Goal: Task Accomplishment & Management: Use online tool/utility

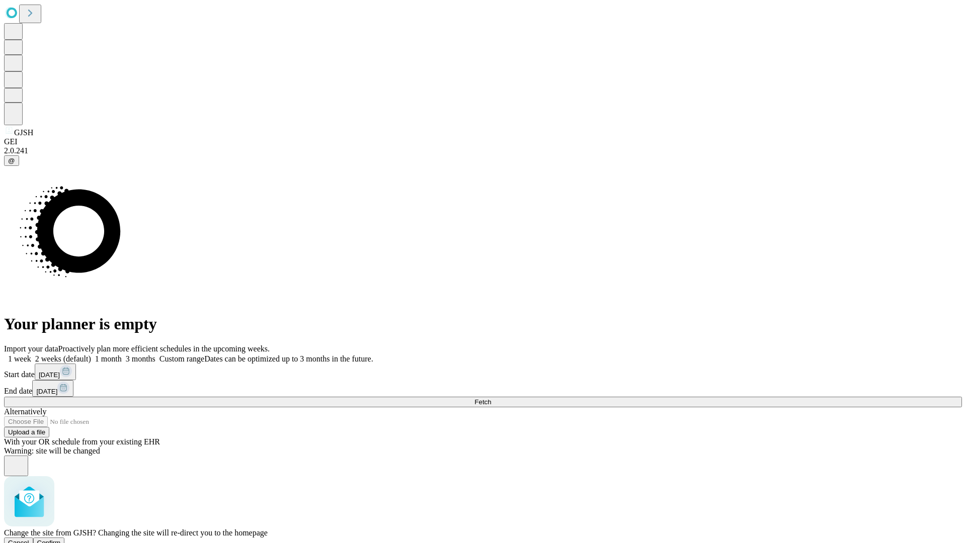
click at [61, 539] on span "Confirm" at bounding box center [49, 543] width 24 height 8
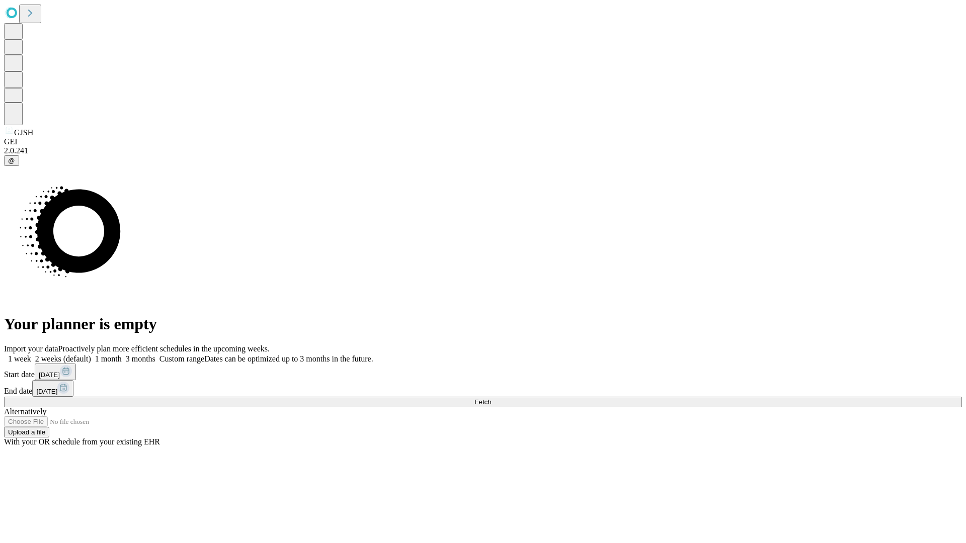
click at [31, 355] on label "1 week" at bounding box center [17, 359] width 27 height 9
click at [491, 398] on span "Fetch" at bounding box center [482, 402] width 17 height 8
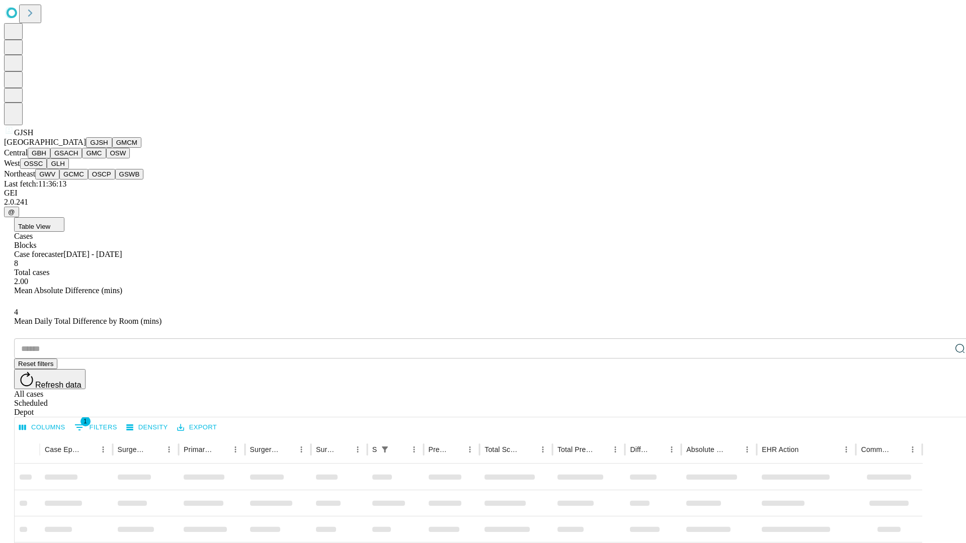
click at [112, 148] on button "GMCM" at bounding box center [126, 142] width 29 height 11
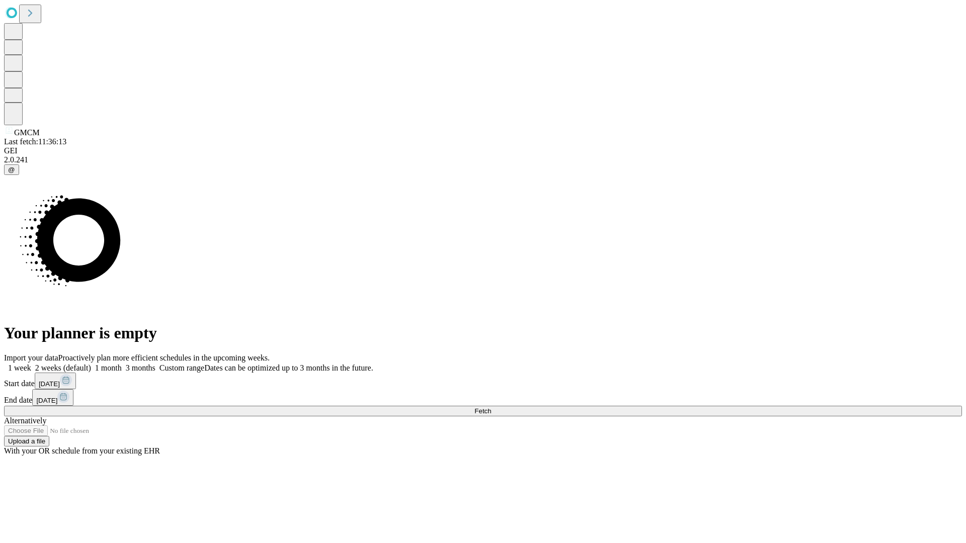
click at [491, 407] on span "Fetch" at bounding box center [482, 411] width 17 height 8
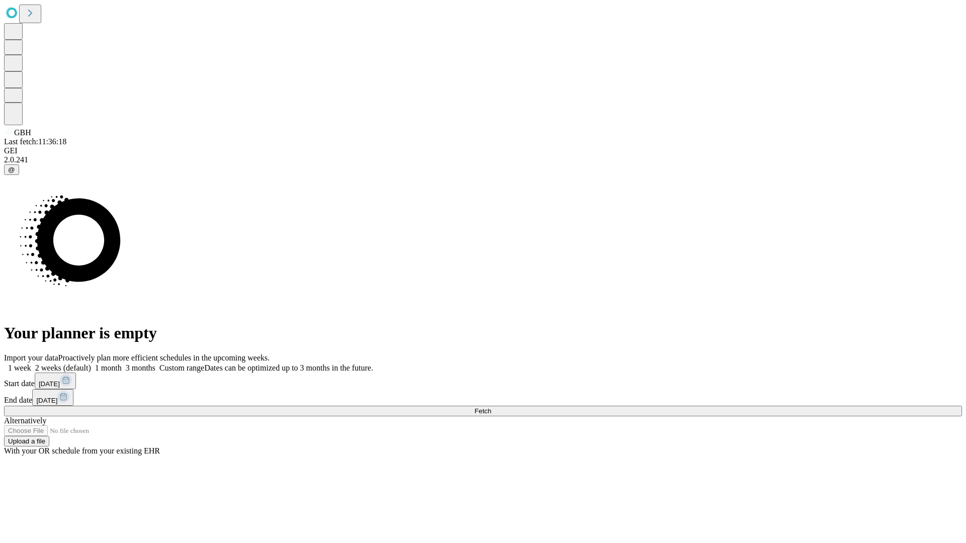
click at [31, 364] on label "1 week" at bounding box center [17, 368] width 27 height 9
click at [491, 407] on span "Fetch" at bounding box center [482, 411] width 17 height 8
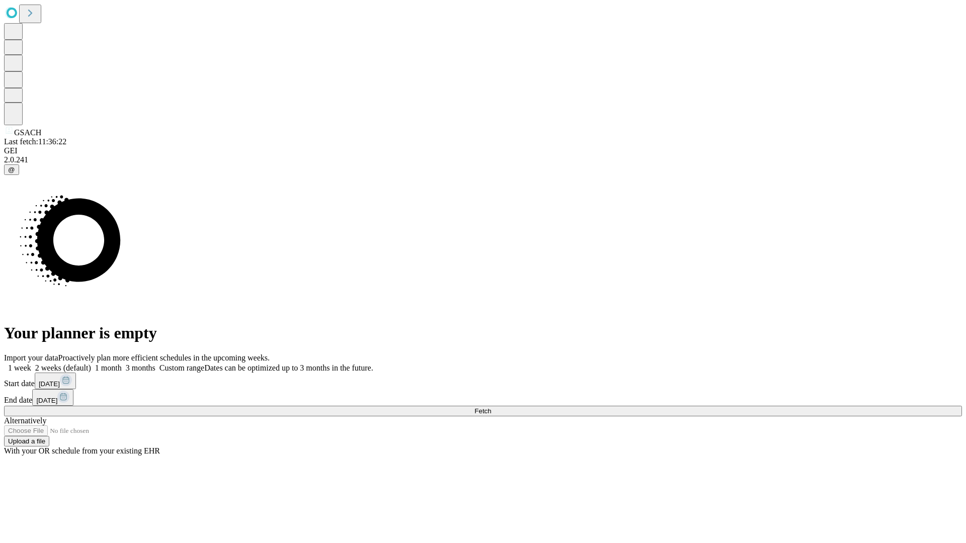
click at [31, 364] on label "1 week" at bounding box center [17, 368] width 27 height 9
click at [491, 407] on span "Fetch" at bounding box center [482, 411] width 17 height 8
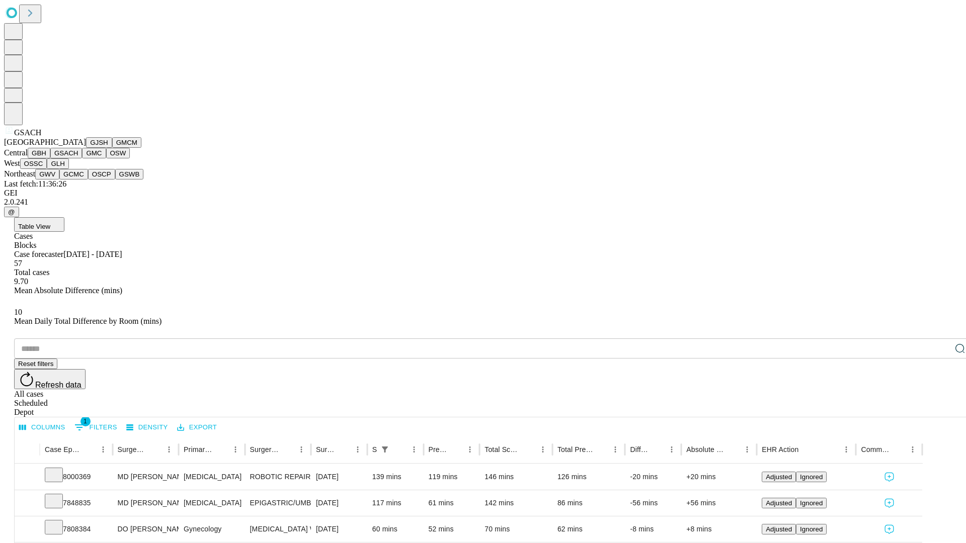
click at [82, 158] on button "GMC" at bounding box center [94, 153] width 24 height 11
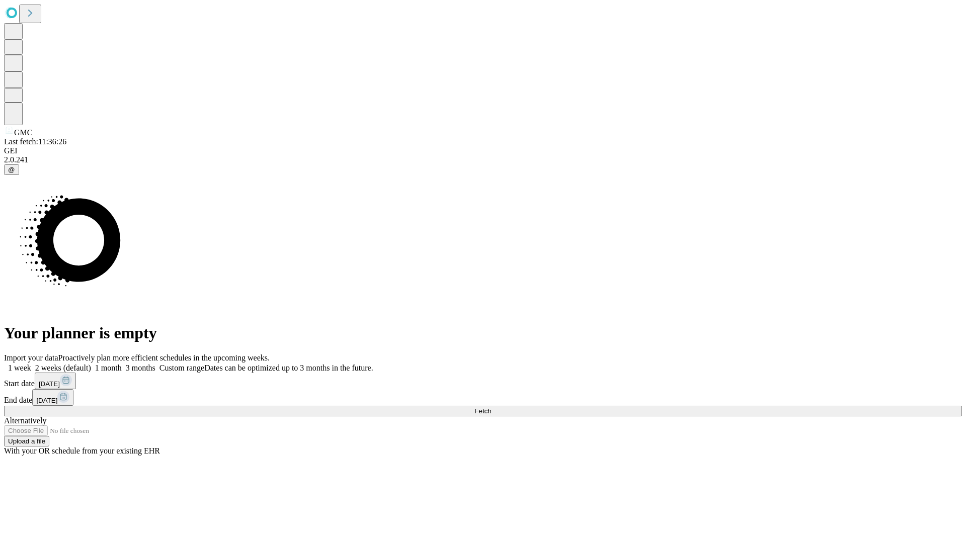
click at [491, 407] on span "Fetch" at bounding box center [482, 411] width 17 height 8
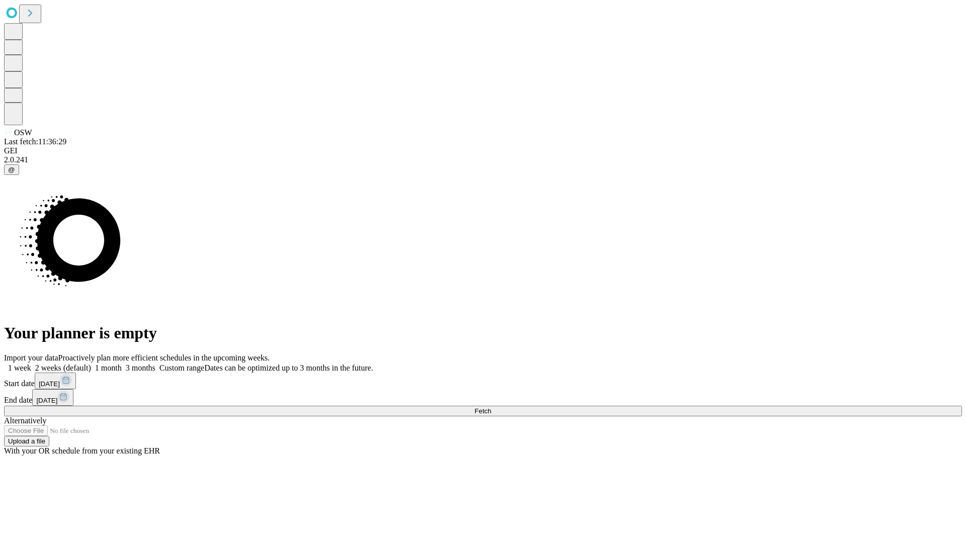
click at [31, 364] on label "1 week" at bounding box center [17, 368] width 27 height 9
click at [491, 407] on span "Fetch" at bounding box center [482, 411] width 17 height 8
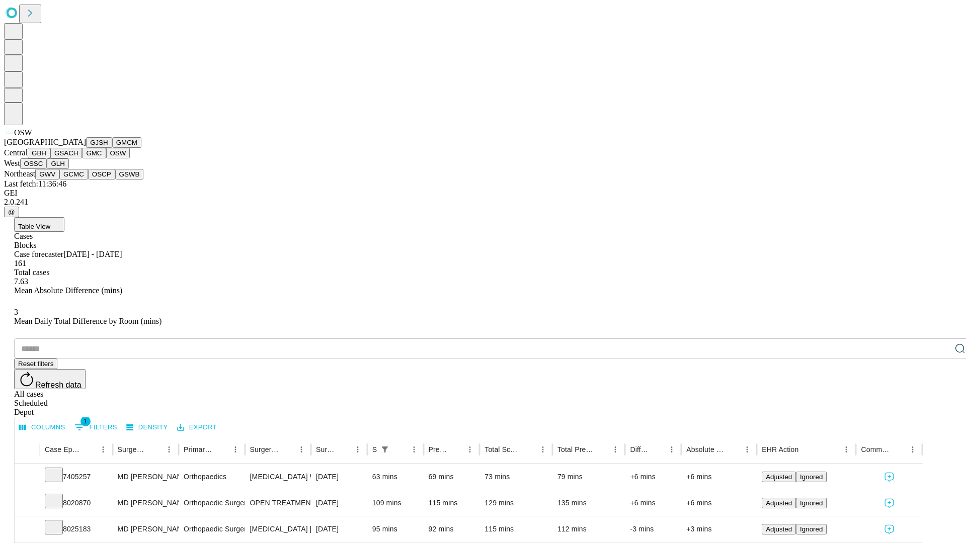
click at [47, 169] on button "OSSC" at bounding box center [33, 163] width 27 height 11
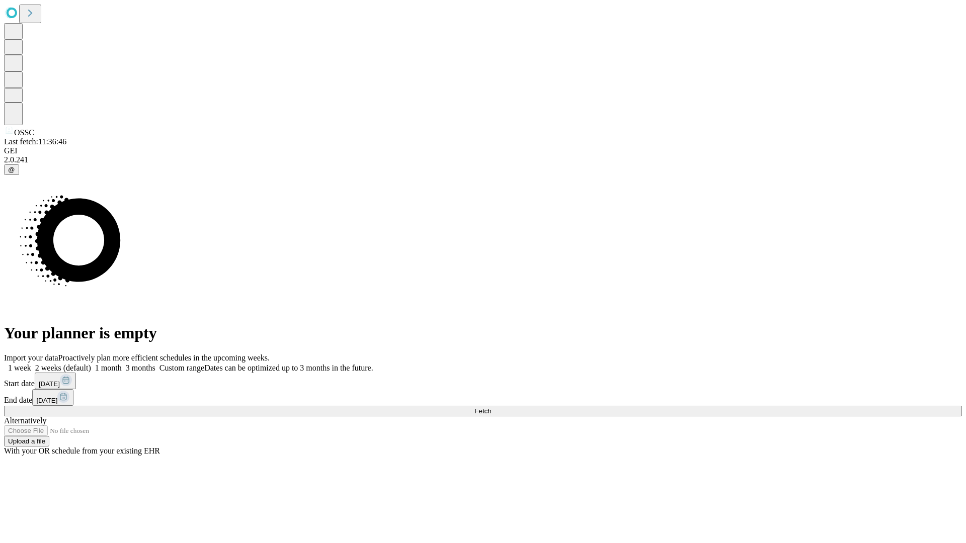
click at [31, 364] on label "1 week" at bounding box center [17, 368] width 27 height 9
click at [491, 407] on span "Fetch" at bounding box center [482, 411] width 17 height 8
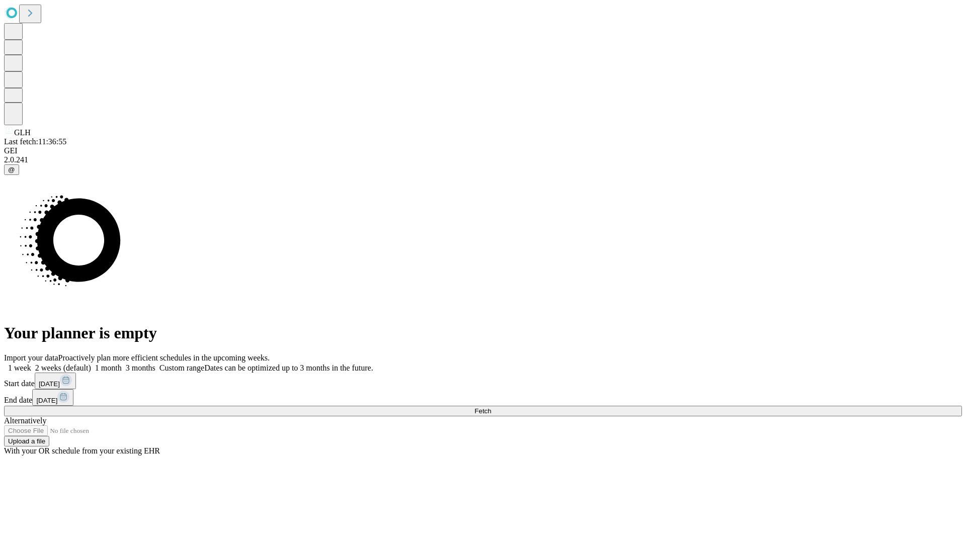
click at [31, 364] on label "1 week" at bounding box center [17, 368] width 27 height 9
click at [491, 407] on span "Fetch" at bounding box center [482, 411] width 17 height 8
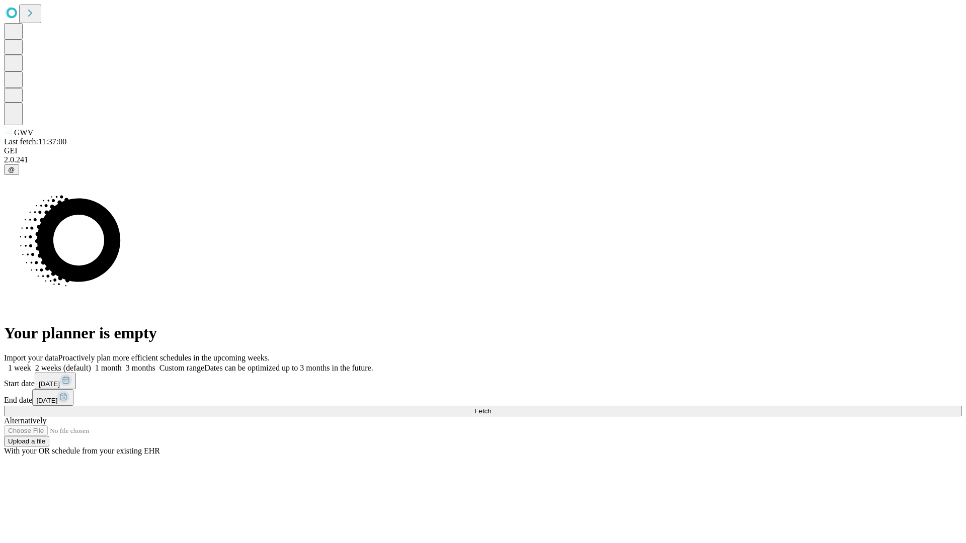
click at [31, 364] on label "1 week" at bounding box center [17, 368] width 27 height 9
click at [491, 407] on span "Fetch" at bounding box center [482, 411] width 17 height 8
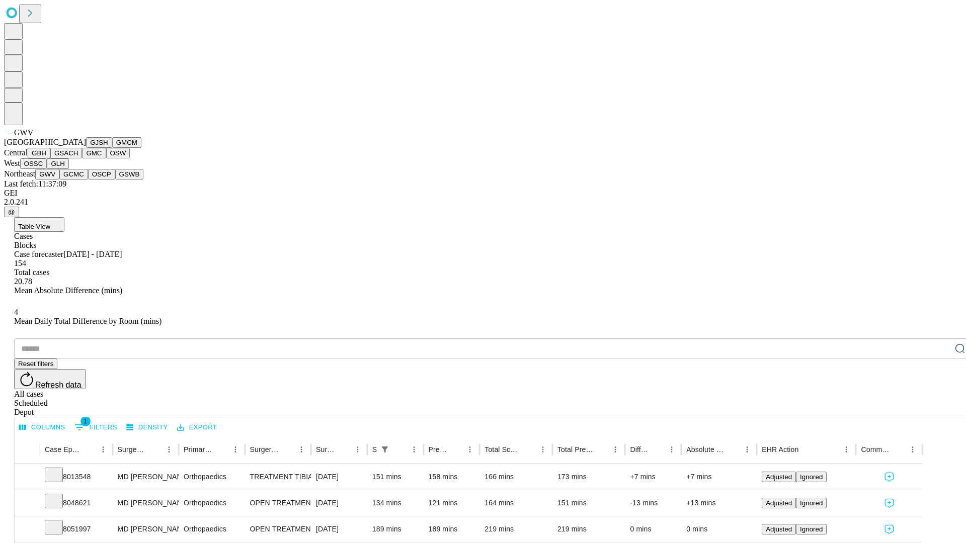
click at [78, 180] on button "GCMC" at bounding box center [73, 174] width 29 height 11
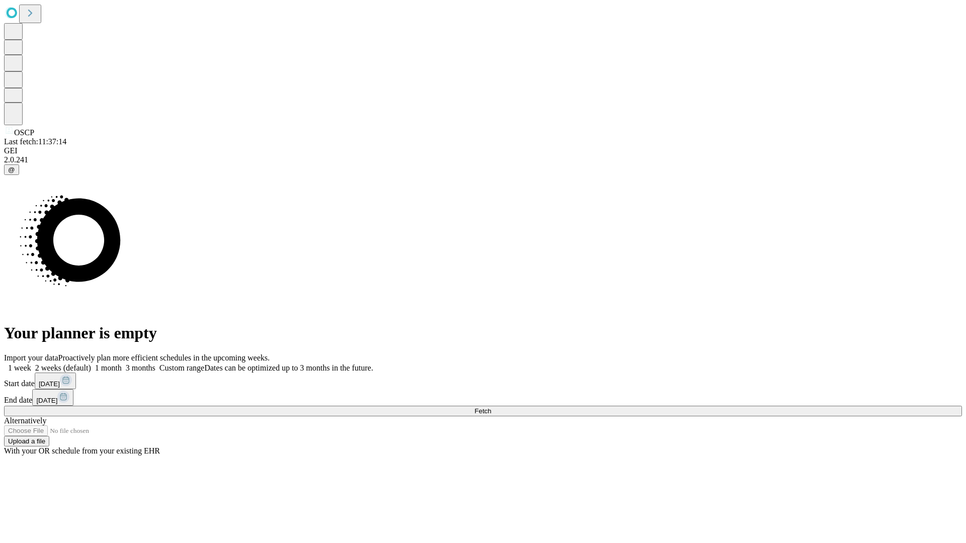
click at [31, 364] on label "1 week" at bounding box center [17, 368] width 27 height 9
click at [491, 407] on span "Fetch" at bounding box center [482, 411] width 17 height 8
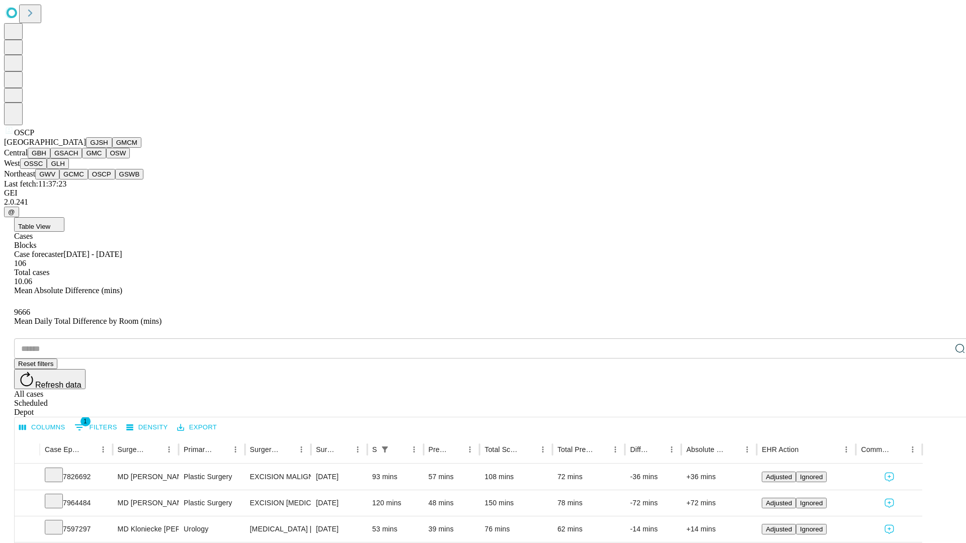
click at [115, 180] on button "GSWB" at bounding box center [129, 174] width 29 height 11
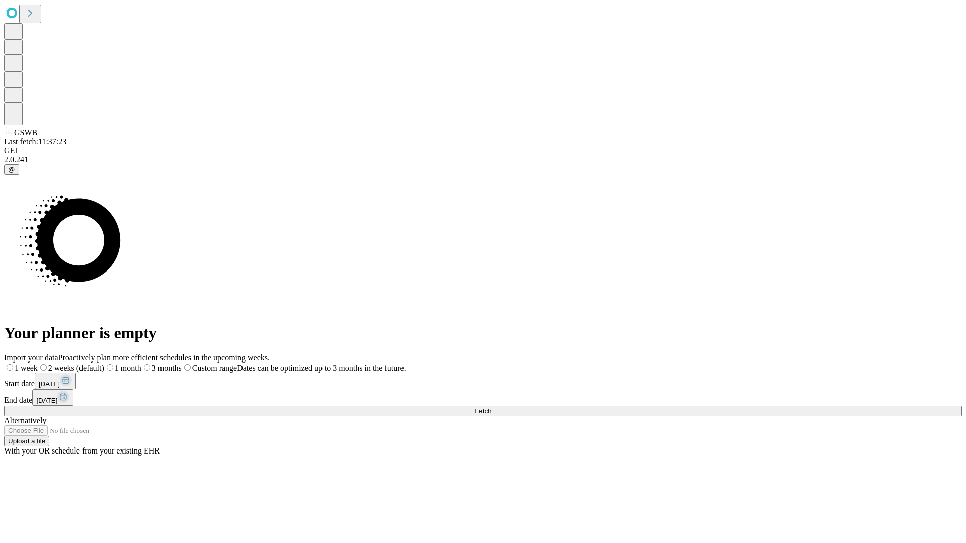
click at [38, 364] on label "1 week" at bounding box center [21, 368] width 34 height 9
click at [491, 407] on span "Fetch" at bounding box center [482, 411] width 17 height 8
